Goal: Navigation & Orientation: Find specific page/section

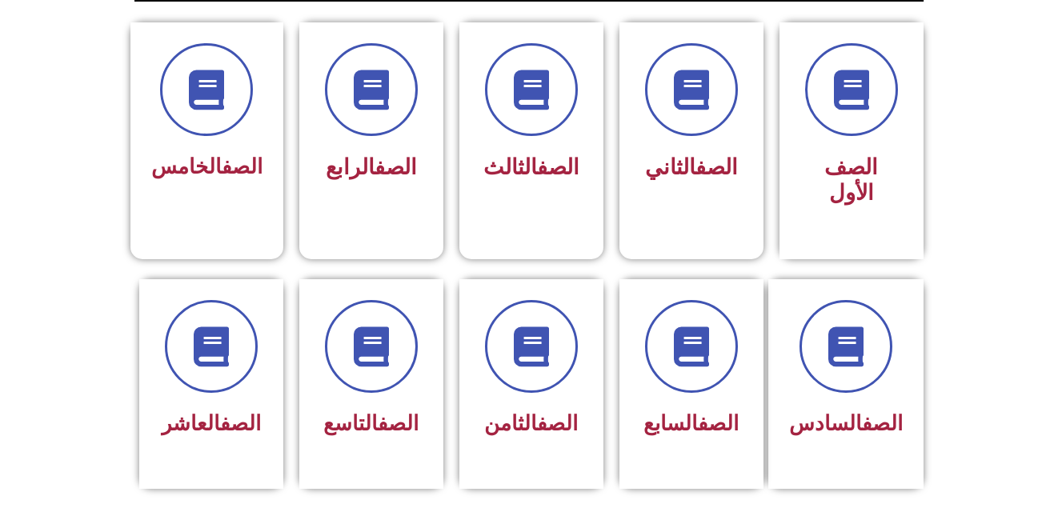
scroll to position [459, 0]
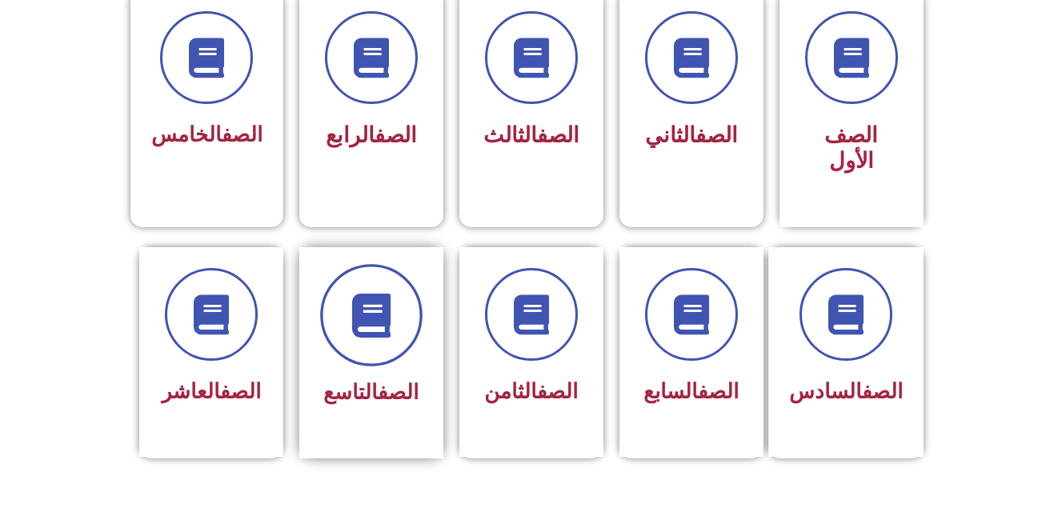
click at [386, 301] on icon at bounding box center [371, 315] width 44 height 44
click at [379, 293] on icon at bounding box center [371, 315] width 44 height 44
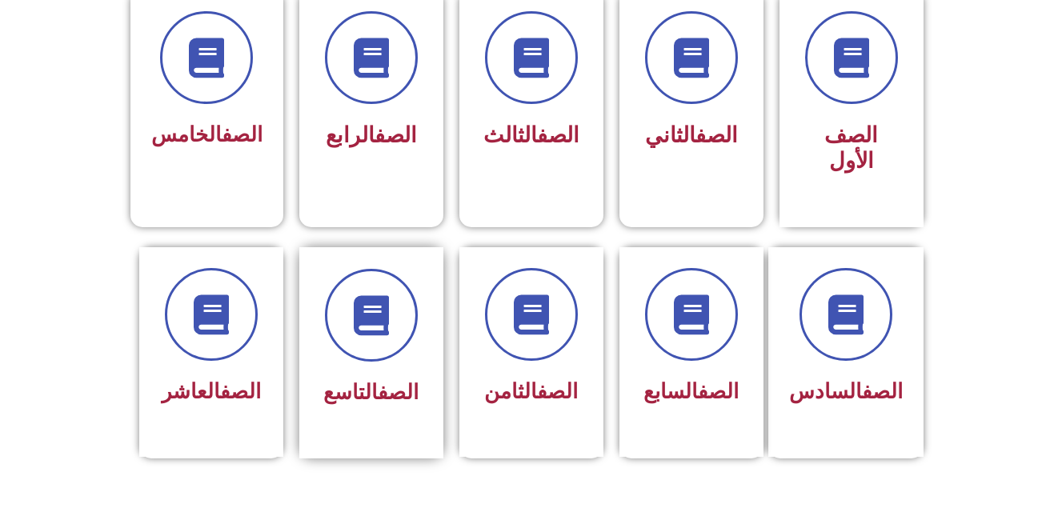
click at [343, 380] on span "الصف التاسع" at bounding box center [370, 392] width 95 height 24
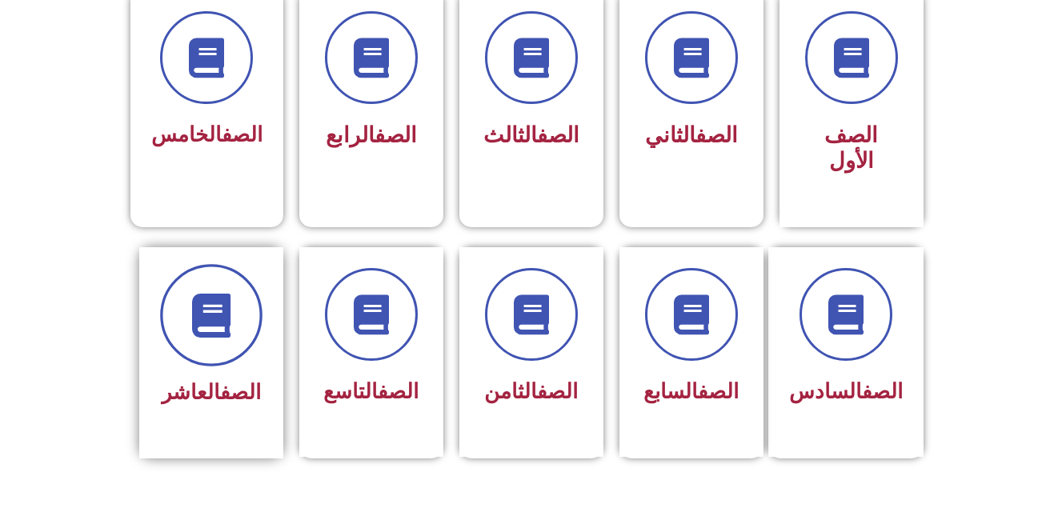
click at [186, 295] on span at bounding box center [211, 315] width 102 height 102
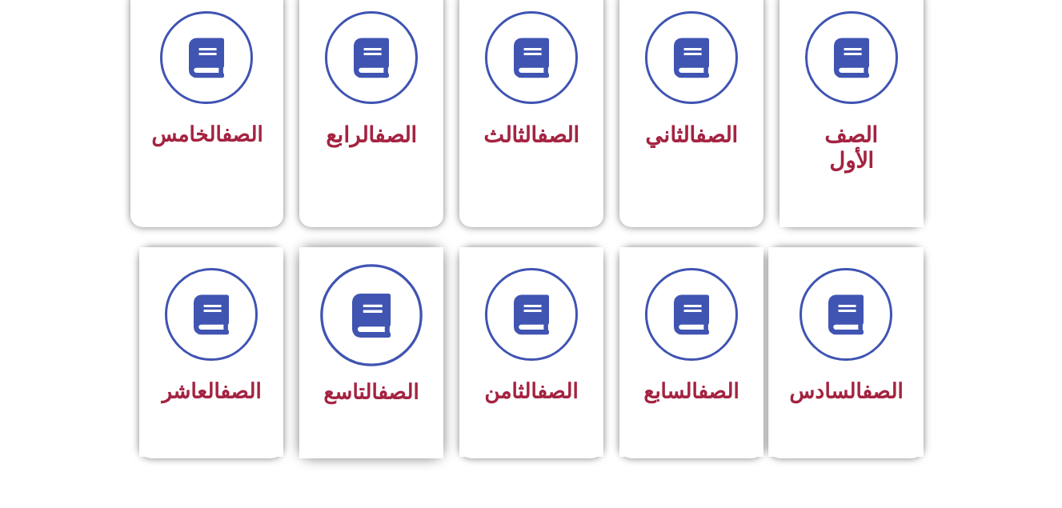
click at [362, 293] on icon at bounding box center [371, 315] width 44 height 44
